Goal: Information Seeking & Learning: Find specific fact

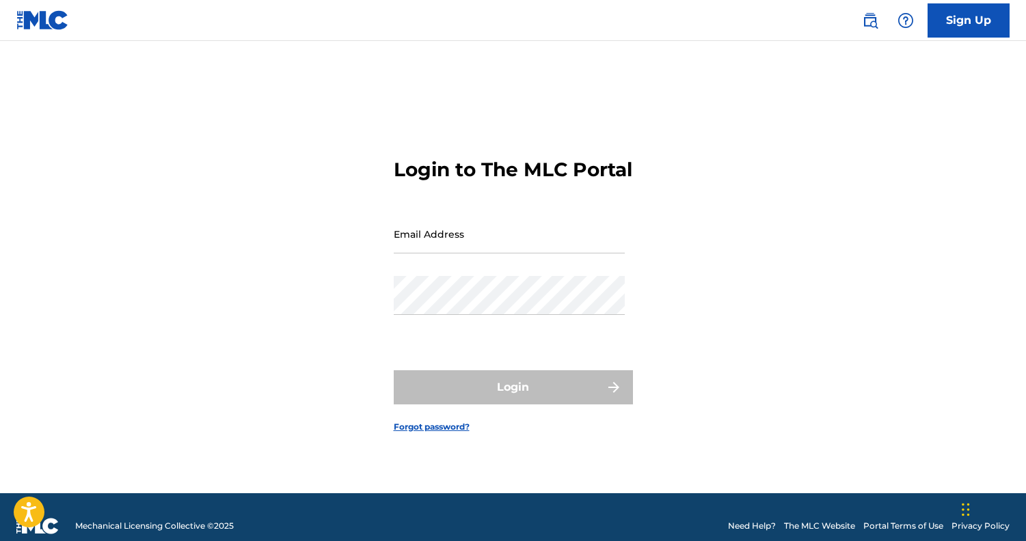
click at [871, 28] on img at bounding box center [870, 20] width 16 height 16
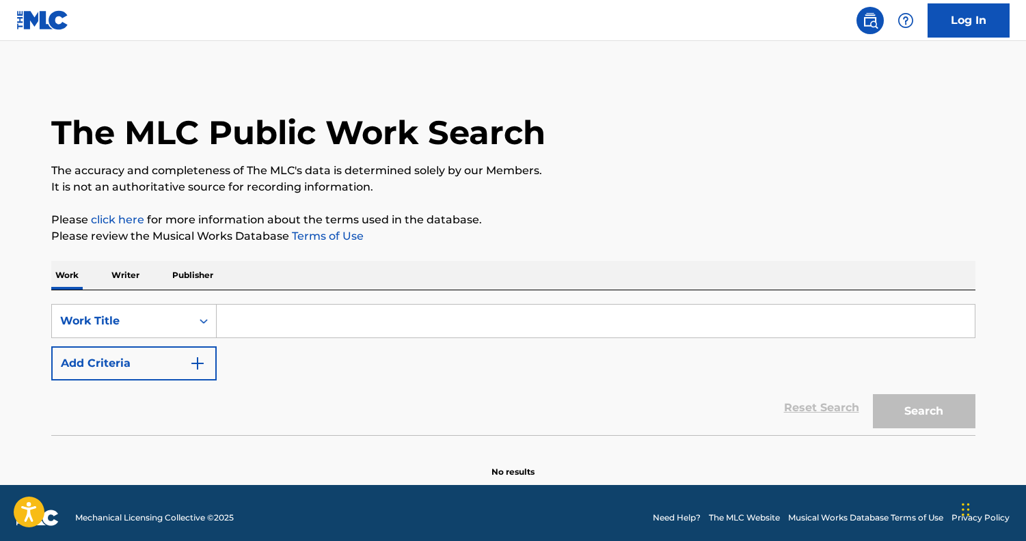
click at [303, 325] on input "Search Form" at bounding box center [596, 321] width 758 height 33
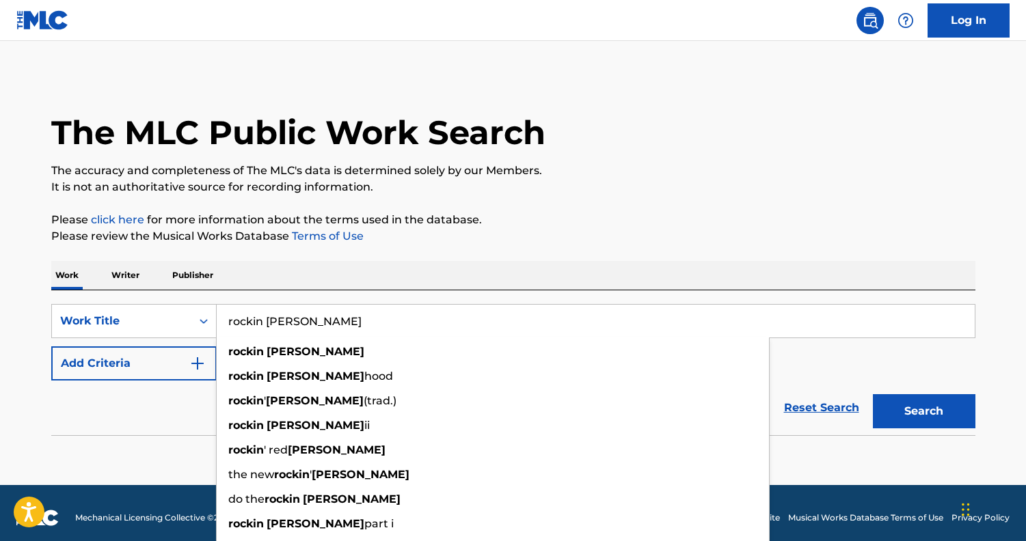
type input "rockin [PERSON_NAME]"
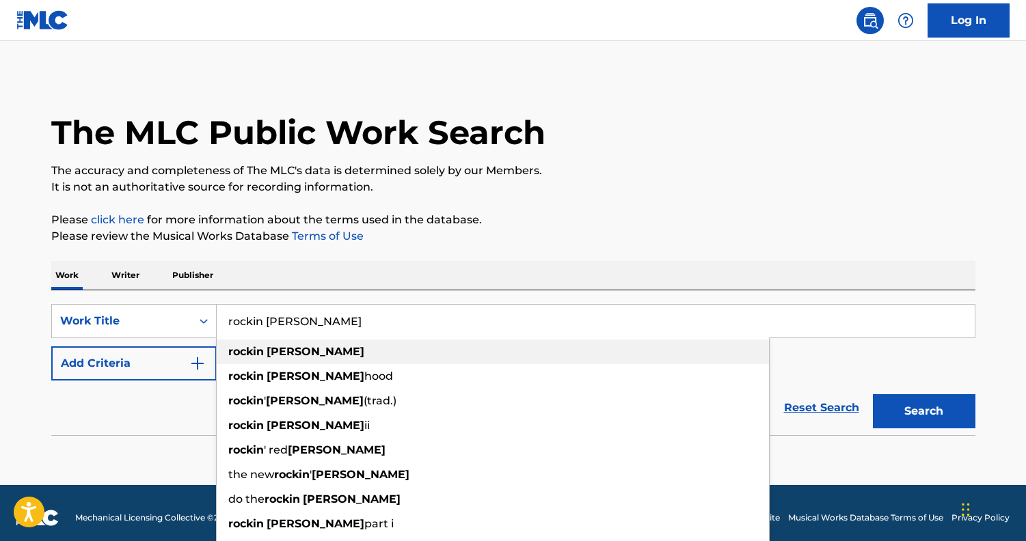
click at [273, 354] on strong "[PERSON_NAME]" at bounding box center [316, 351] width 98 height 13
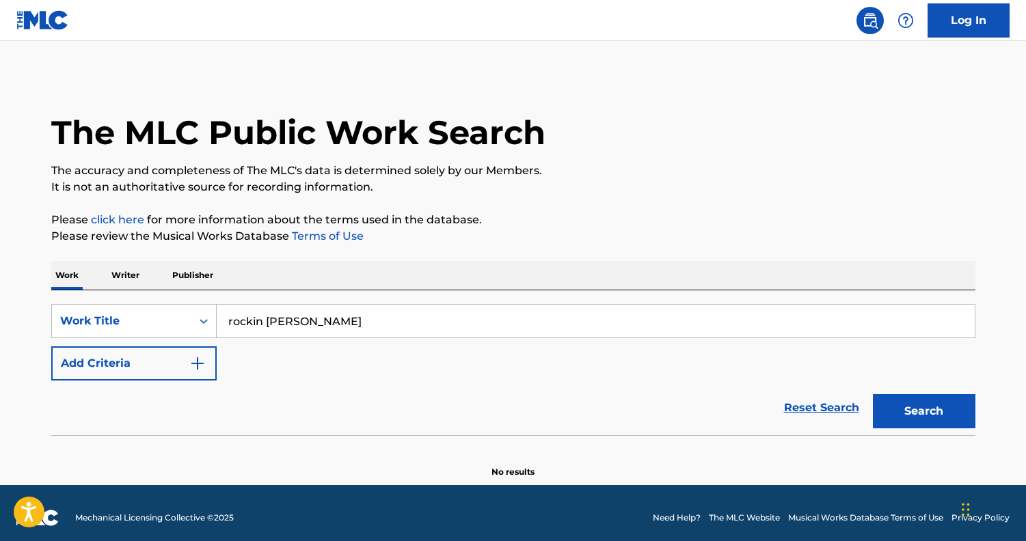
click at [125, 277] on p "Writer" at bounding box center [125, 275] width 36 height 29
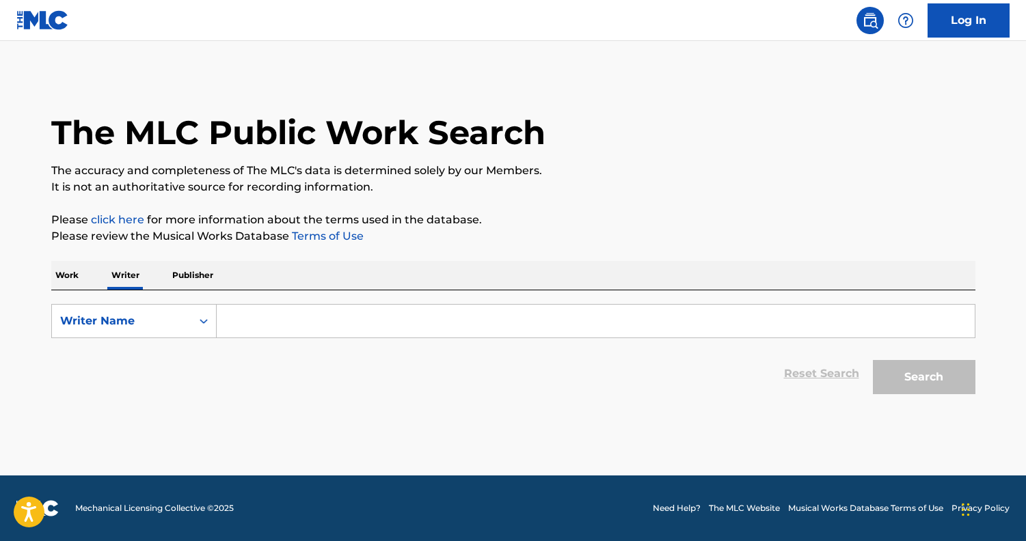
click at [72, 276] on p "Work" at bounding box center [66, 275] width 31 height 29
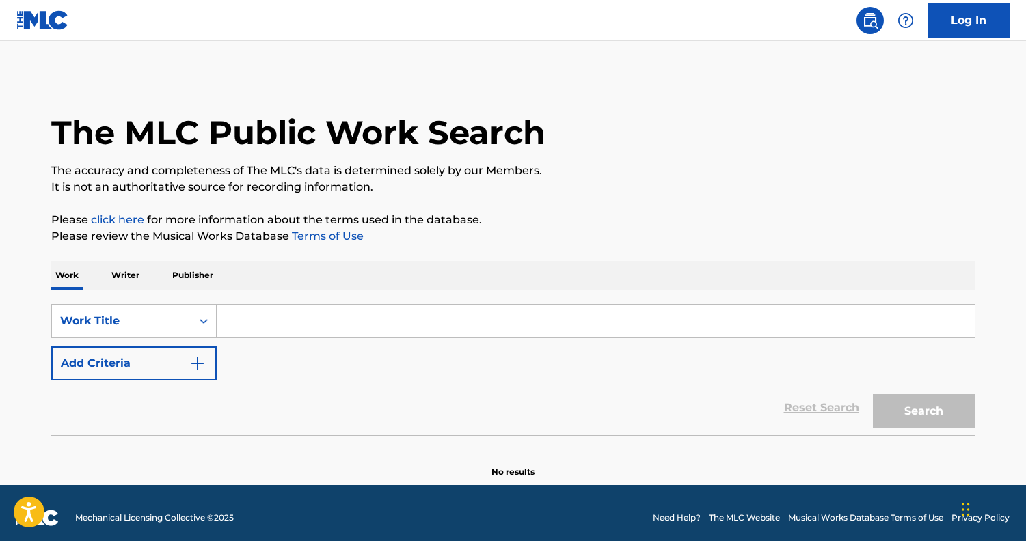
click at [253, 323] on input "Search Form" at bounding box center [596, 321] width 758 height 33
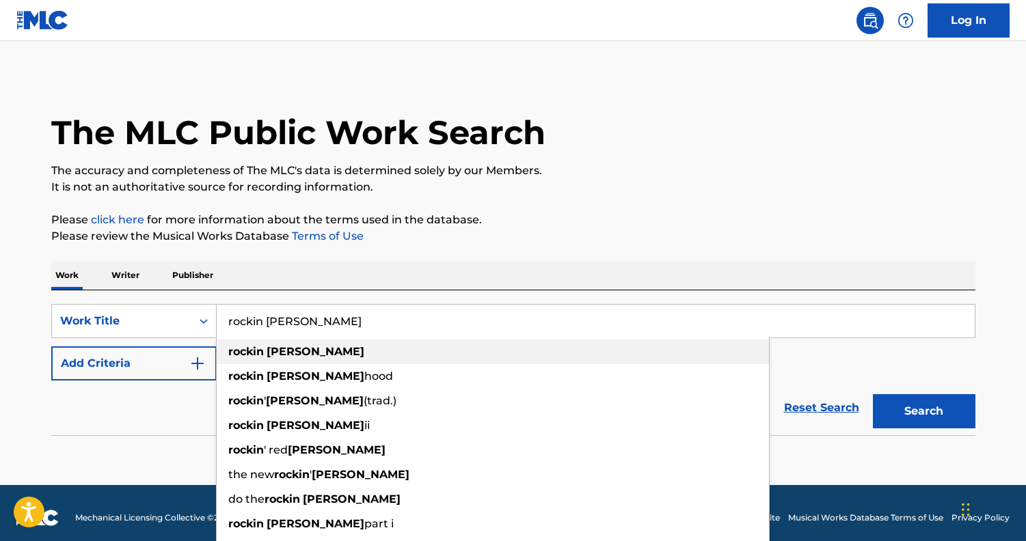
type input "rockin [PERSON_NAME]"
click at [265, 351] on span "Search Form" at bounding box center [265, 351] width 3 height 13
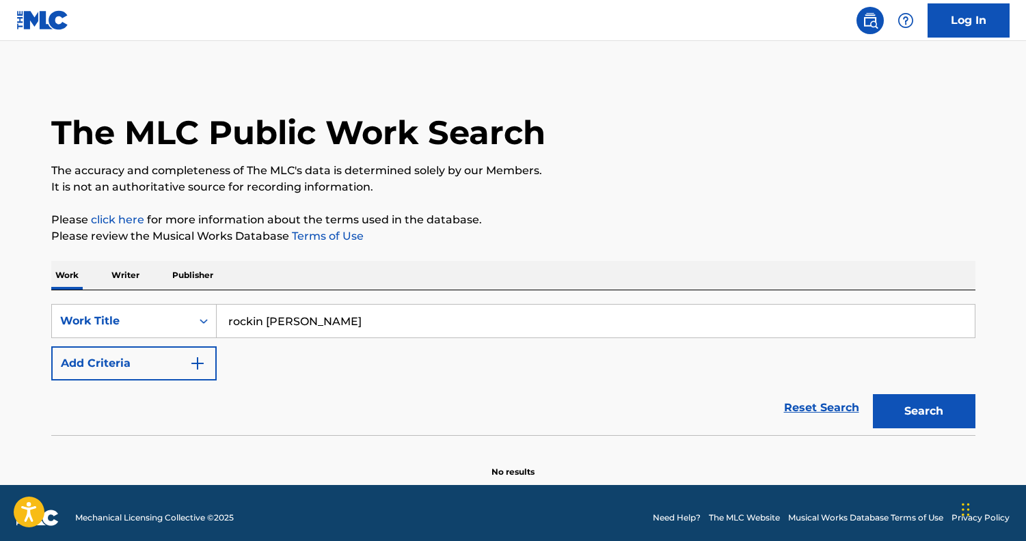
click at [151, 372] on button "Add Criteria" at bounding box center [133, 364] width 165 height 34
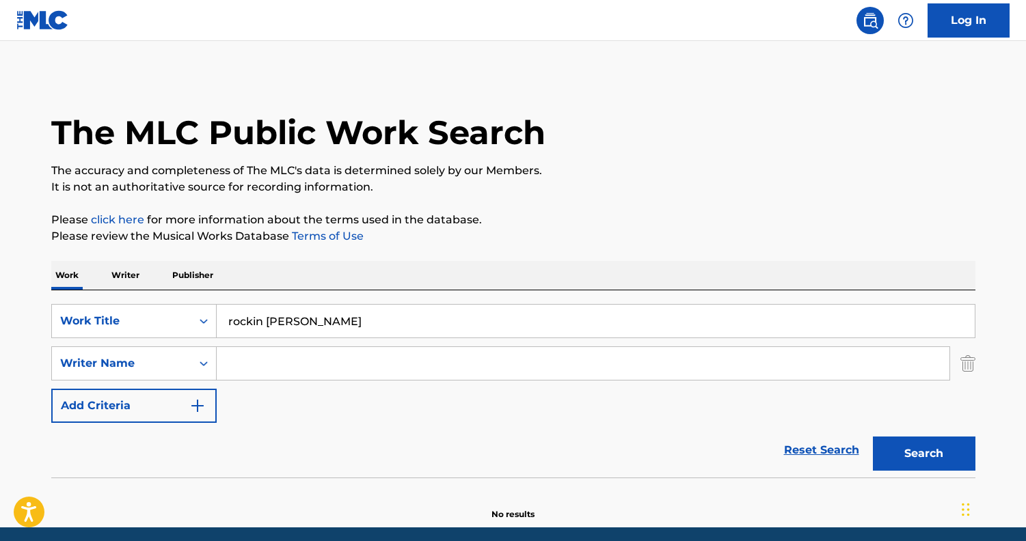
click at [345, 371] on input "Search Form" at bounding box center [583, 363] width 733 height 33
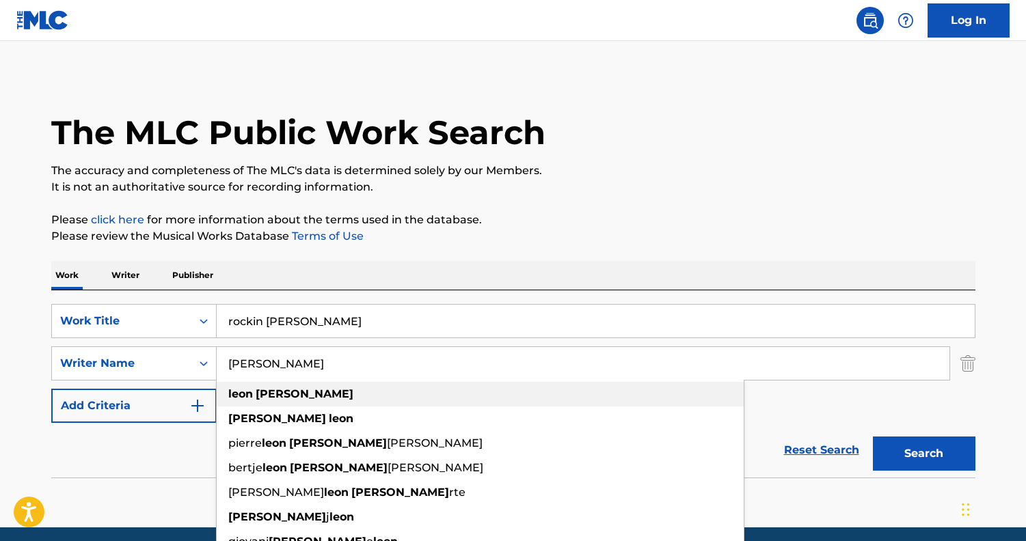
click at [321, 399] on div "[PERSON_NAME]" at bounding box center [480, 394] width 527 height 25
type input "[PERSON_NAME]"
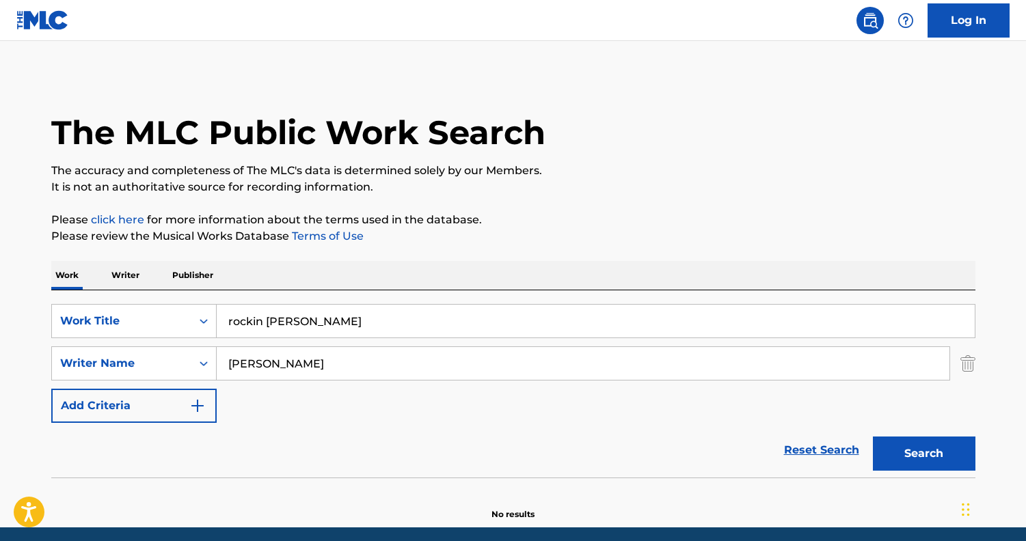
click at [919, 448] on button "Search" at bounding box center [924, 454] width 103 height 34
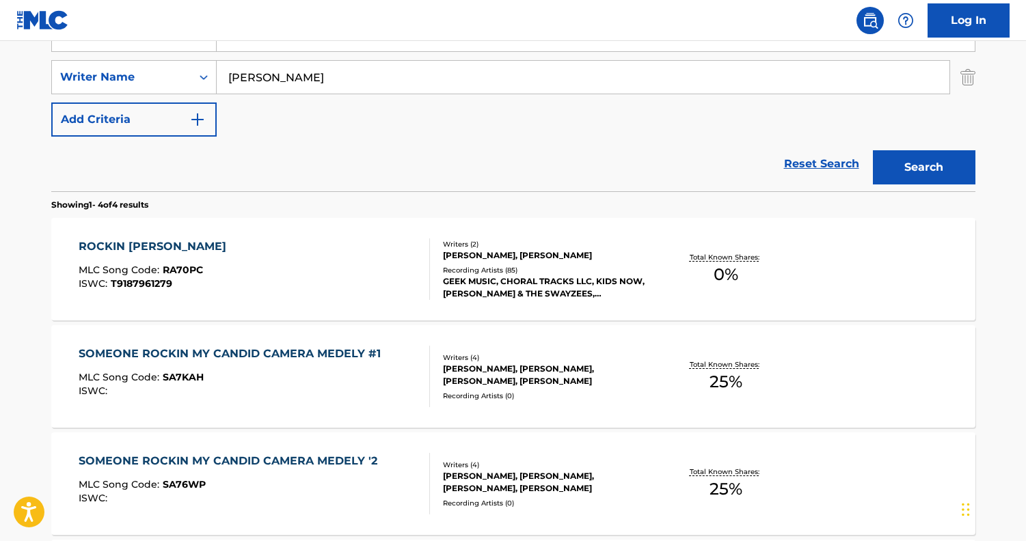
scroll to position [294, 0]
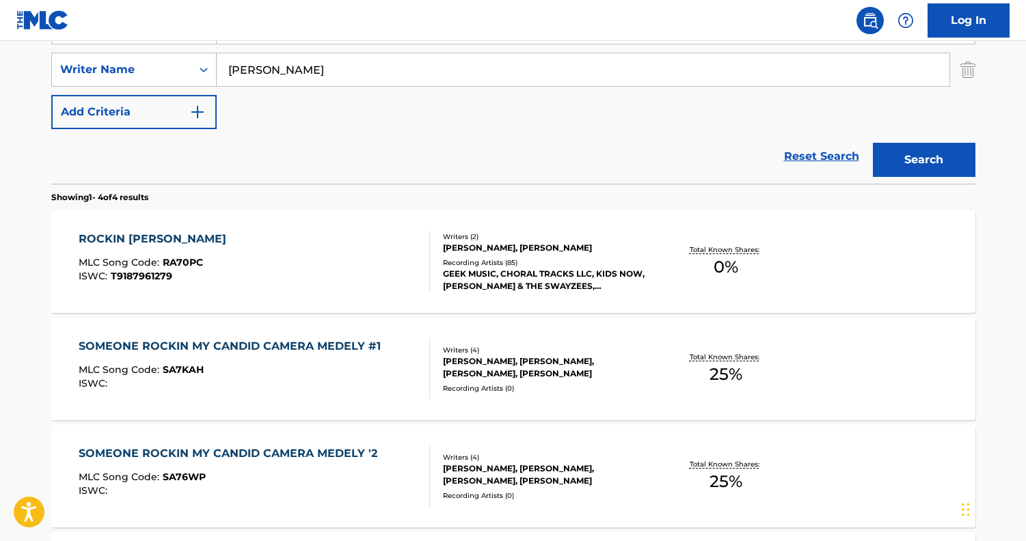
click at [347, 272] on div "ROCKIN [PERSON_NAME] MLC Song Code : RA70PC ISWC : T9187961279" at bounding box center [254, 262] width 351 height 62
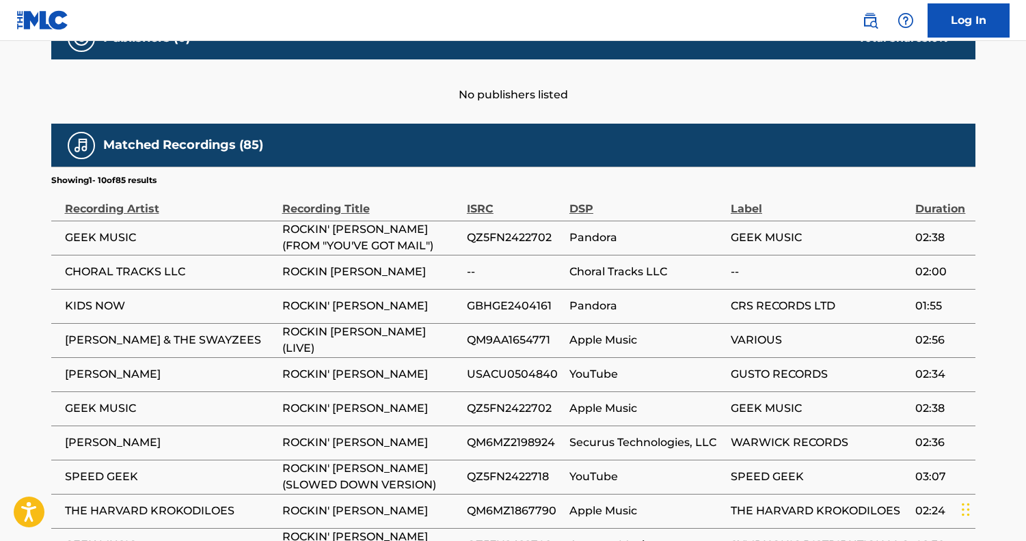
scroll to position [716, 0]
